Goal: Find specific page/section: Find specific page/section

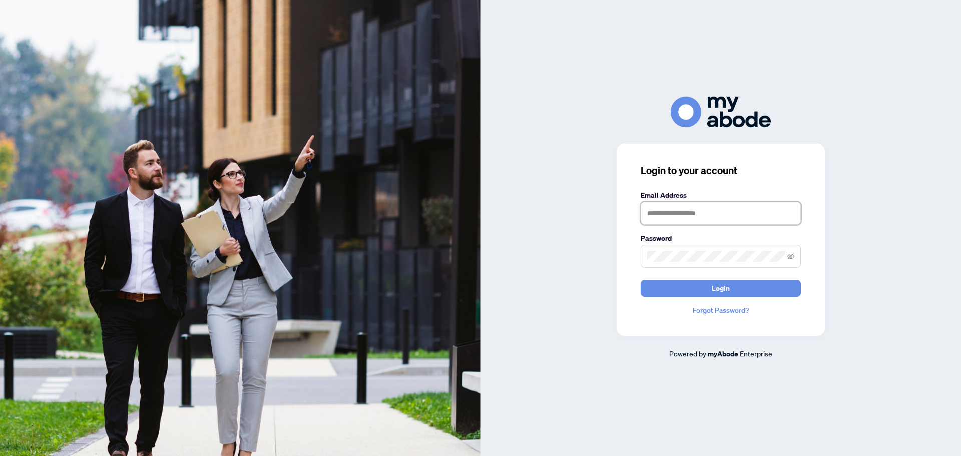
click at [691, 220] on input "text" at bounding box center [721, 213] width 160 height 23
type input "**********"
click at [641, 280] on button "Login" at bounding box center [721, 288] width 160 height 17
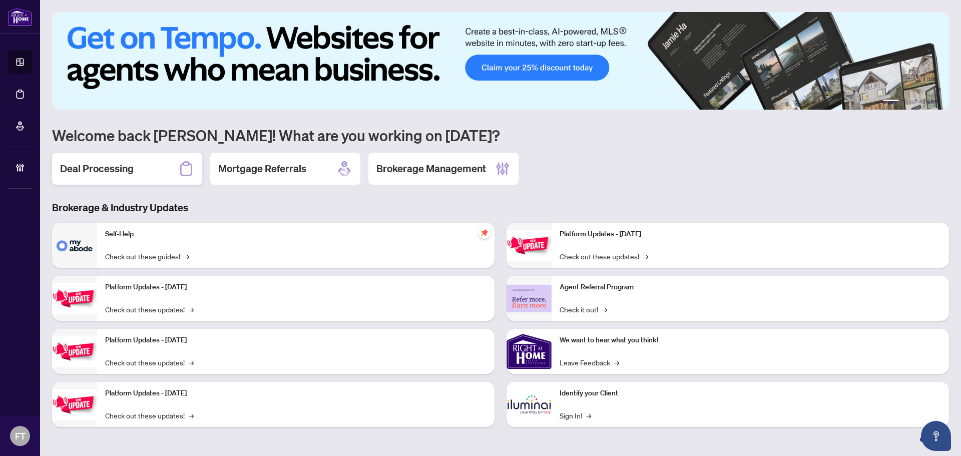
click at [148, 175] on div "Deal Processing" at bounding box center [127, 169] width 150 height 32
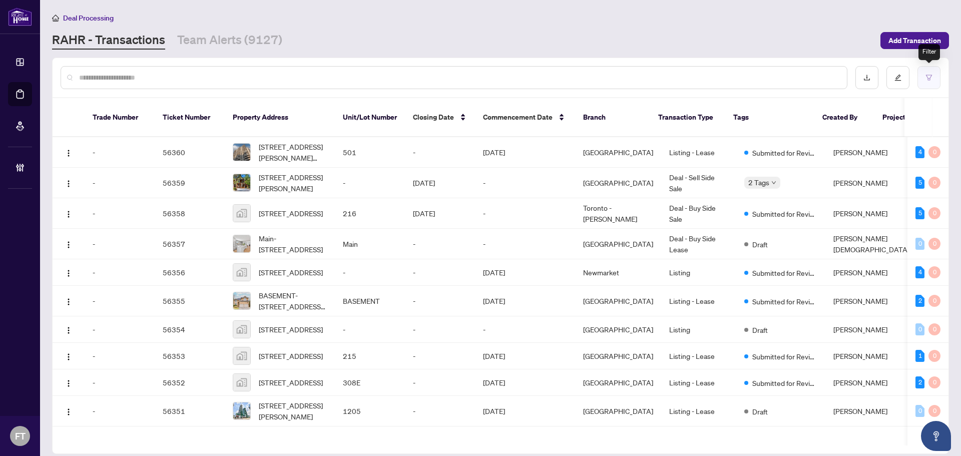
click at [929, 68] on button "button" at bounding box center [929, 77] width 23 height 23
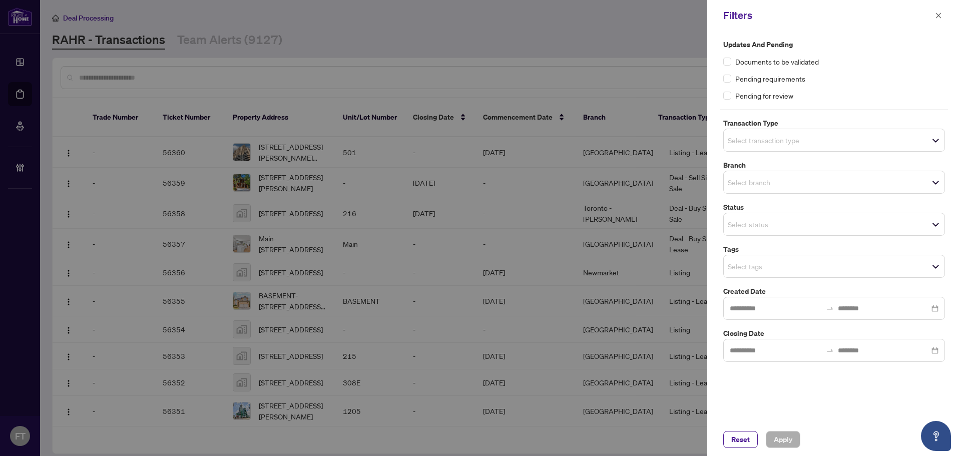
click at [794, 144] on input "search" at bounding box center [763, 140] width 70 height 12
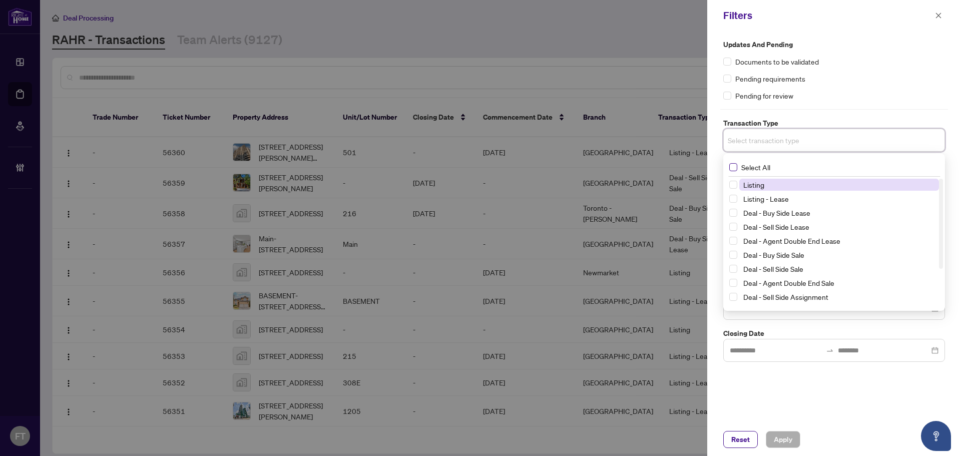
click at [757, 170] on span "Select All" at bounding box center [755, 167] width 37 height 11
click at [756, 189] on span "Listing" at bounding box center [753, 186] width 21 height 9
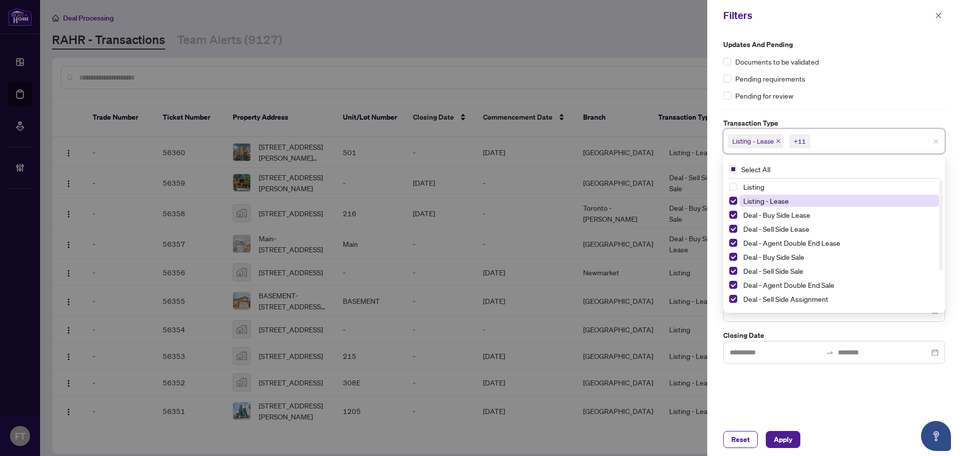
click at [755, 205] on span "Listing - Lease" at bounding box center [766, 200] width 46 height 9
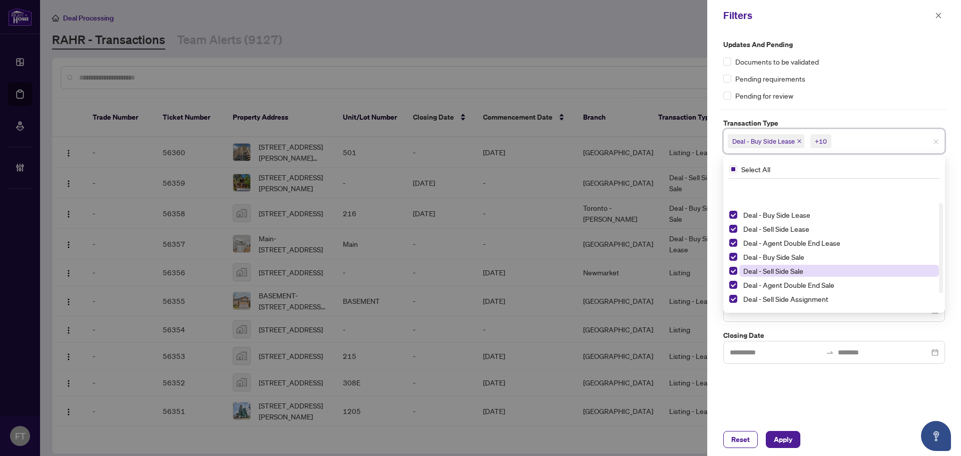
scroll to position [54, 0]
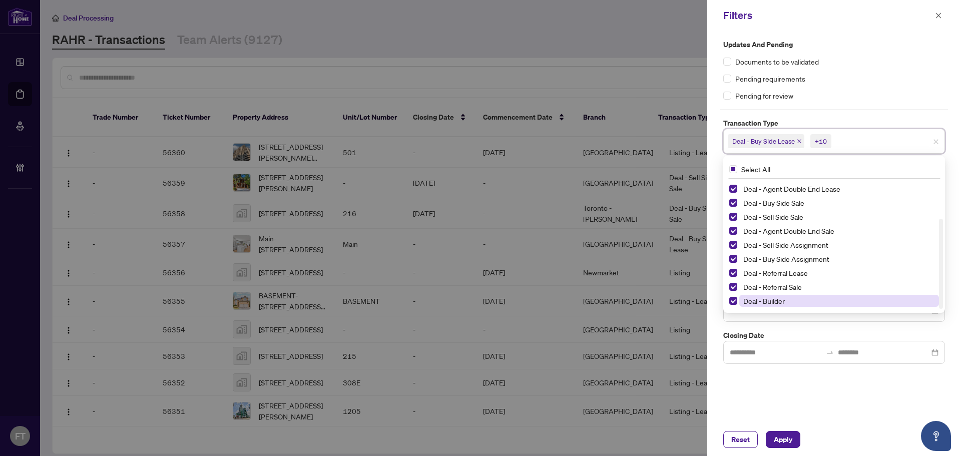
click at [780, 300] on span "Deal - Builder" at bounding box center [764, 300] width 42 height 9
click at [779, 282] on span "Deal - Referral Sale" at bounding box center [772, 286] width 59 height 9
click at [779, 271] on span "Deal - Referral Lease" at bounding box center [775, 272] width 65 height 9
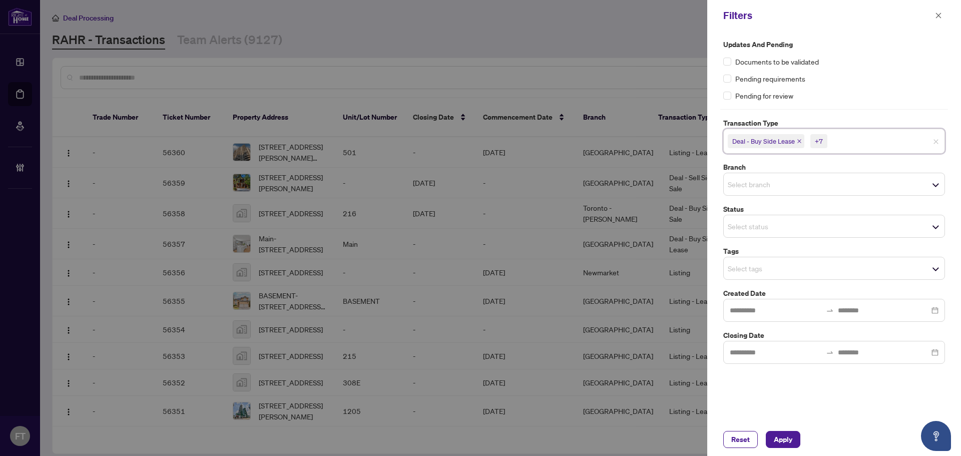
click at [776, 373] on div "Updates and Pending Documents to be validated Pending requirements Pending for …" at bounding box center [834, 227] width 254 height 392
click at [770, 192] on div "Select branch" at bounding box center [834, 184] width 222 height 23
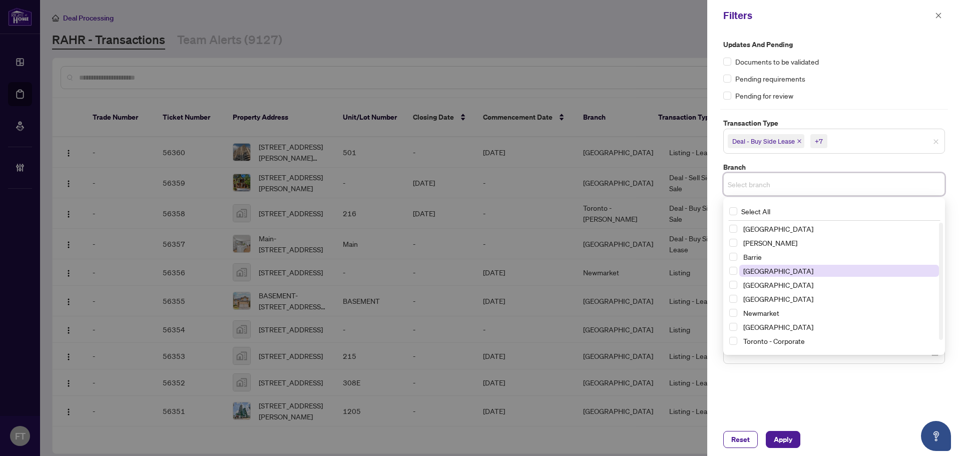
click at [757, 270] on span "[GEOGRAPHIC_DATA]" at bounding box center [778, 270] width 70 height 9
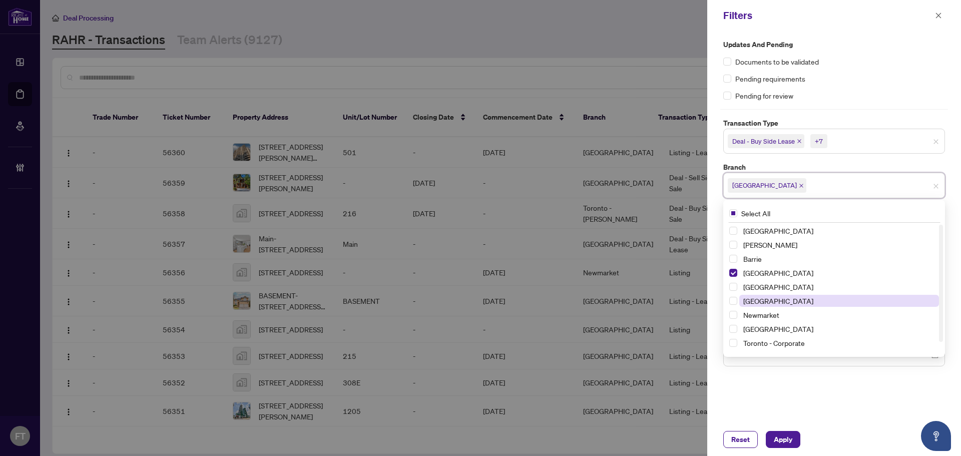
click at [758, 302] on span "[GEOGRAPHIC_DATA]" at bounding box center [778, 300] width 70 height 9
click at [772, 386] on div "Updates and Pending Documents to be validated Pending requirements Pending for …" at bounding box center [834, 227] width 254 height 392
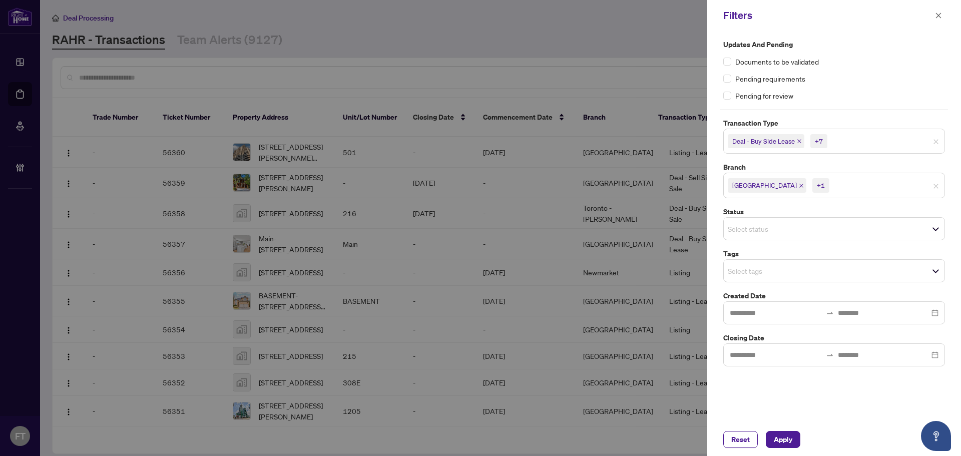
click at [756, 272] on input "search" at bounding box center [763, 271] width 70 height 12
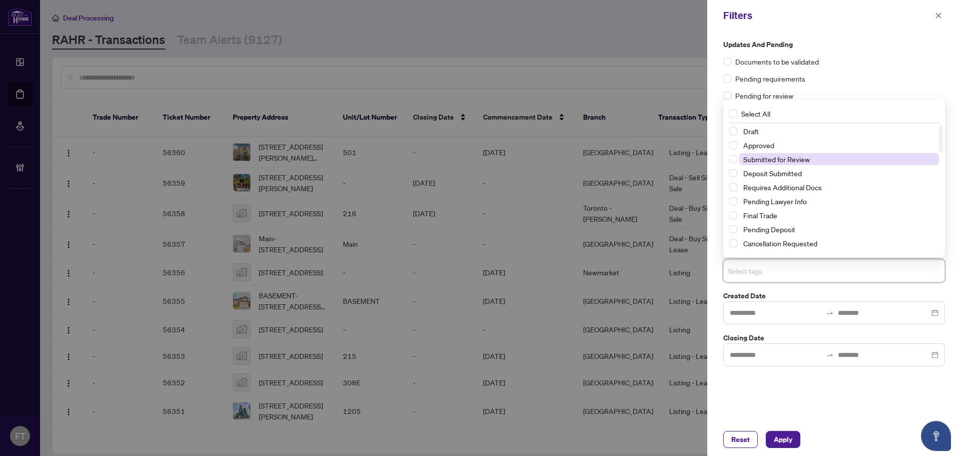
click at [775, 160] on span "Submitted for Review" at bounding box center [776, 159] width 67 height 9
click at [803, 416] on div "Updates and Pending Documents to be validated Pending requirements Pending for …" at bounding box center [834, 227] width 254 height 392
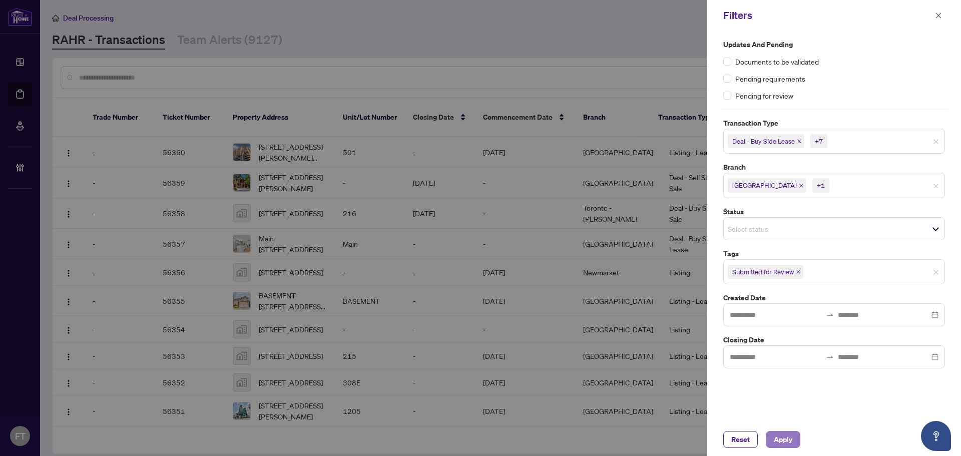
click at [790, 441] on span "Apply" at bounding box center [783, 439] width 19 height 16
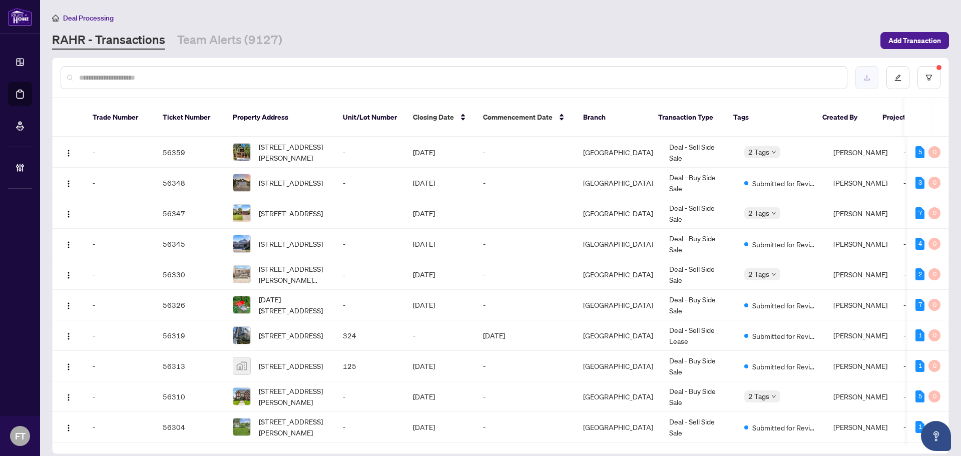
click at [873, 76] on button "button" at bounding box center [866, 77] width 23 height 23
click at [295, 70] on div at bounding box center [454, 77] width 787 height 23
click at [285, 80] on input "text" at bounding box center [459, 77] width 760 height 11
paste input "*****"
type input "*****"
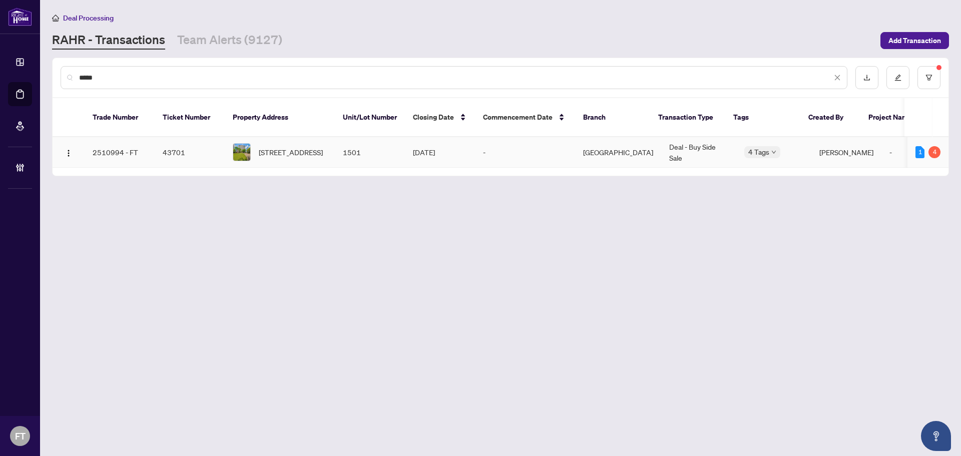
click at [273, 147] on span "1501-265 Enfield Pl, Mississauga, Ontario L5B 3Y7, Canada" at bounding box center [291, 152] width 64 height 11
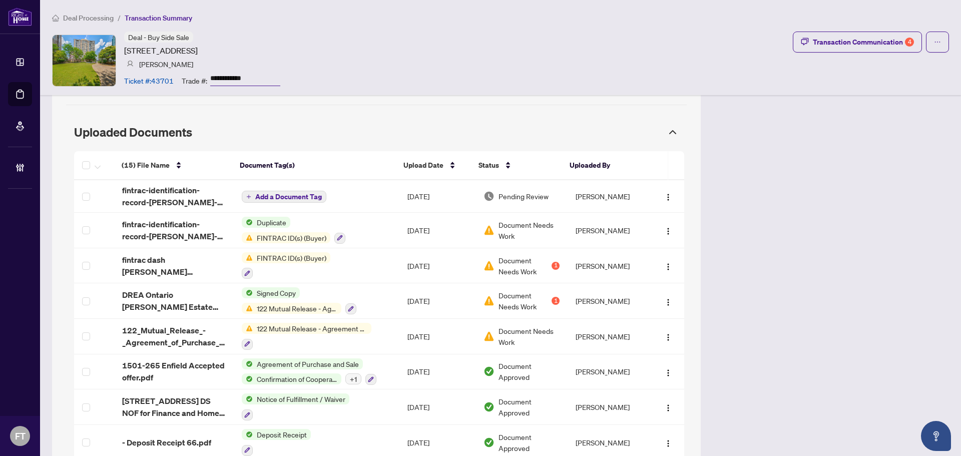
scroll to position [835, 0]
click at [100, 21] on span "Deal Processing" at bounding box center [88, 18] width 51 height 9
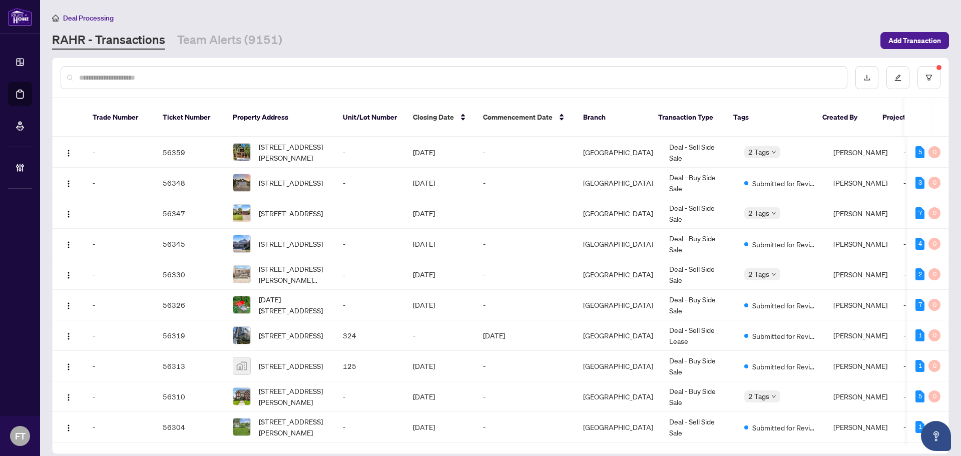
click at [292, 80] on input "text" at bounding box center [459, 77] width 760 height 11
paste input "*****"
type input "*****"
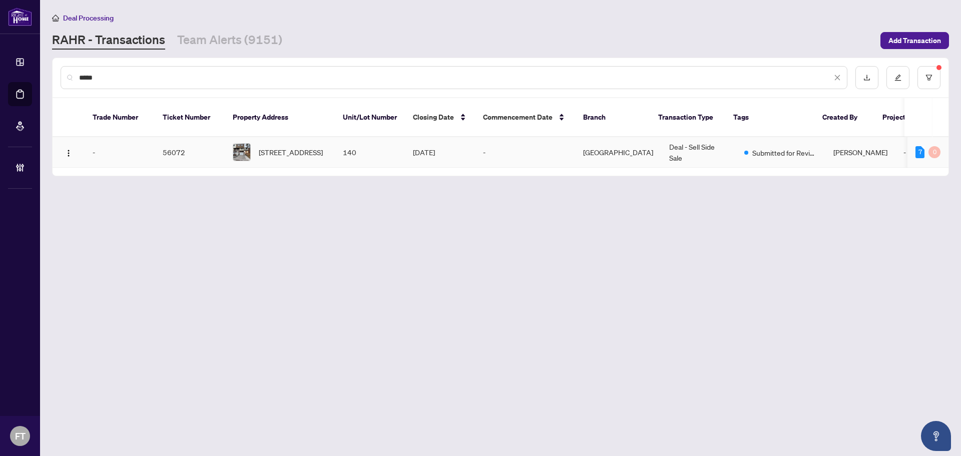
click at [302, 147] on span "[STREET_ADDRESS]" at bounding box center [291, 152] width 64 height 11
click at [354, 287] on main "Deal Processing [PERSON_NAME] - Transactions Team Alerts (9151) Add Transaction…" at bounding box center [500, 228] width 921 height 456
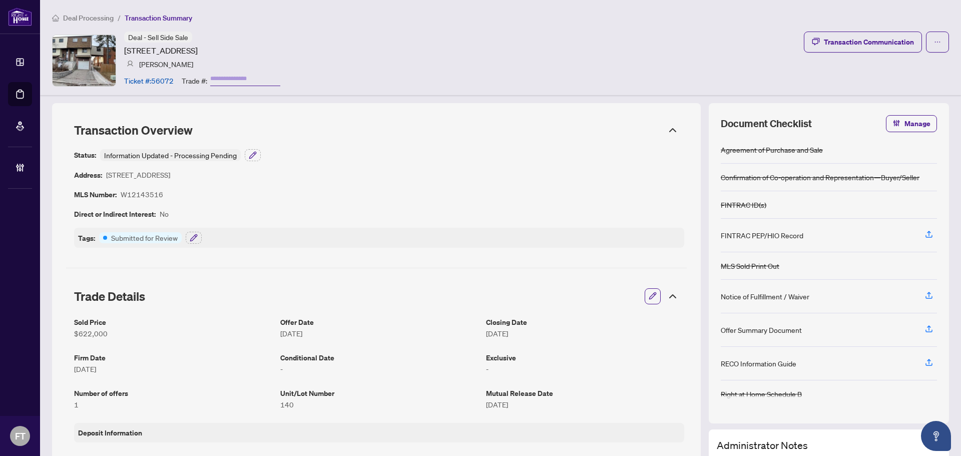
click at [108, 21] on span "Deal Processing" at bounding box center [88, 18] width 51 height 9
